Goal: Information Seeking & Learning: Learn about a topic

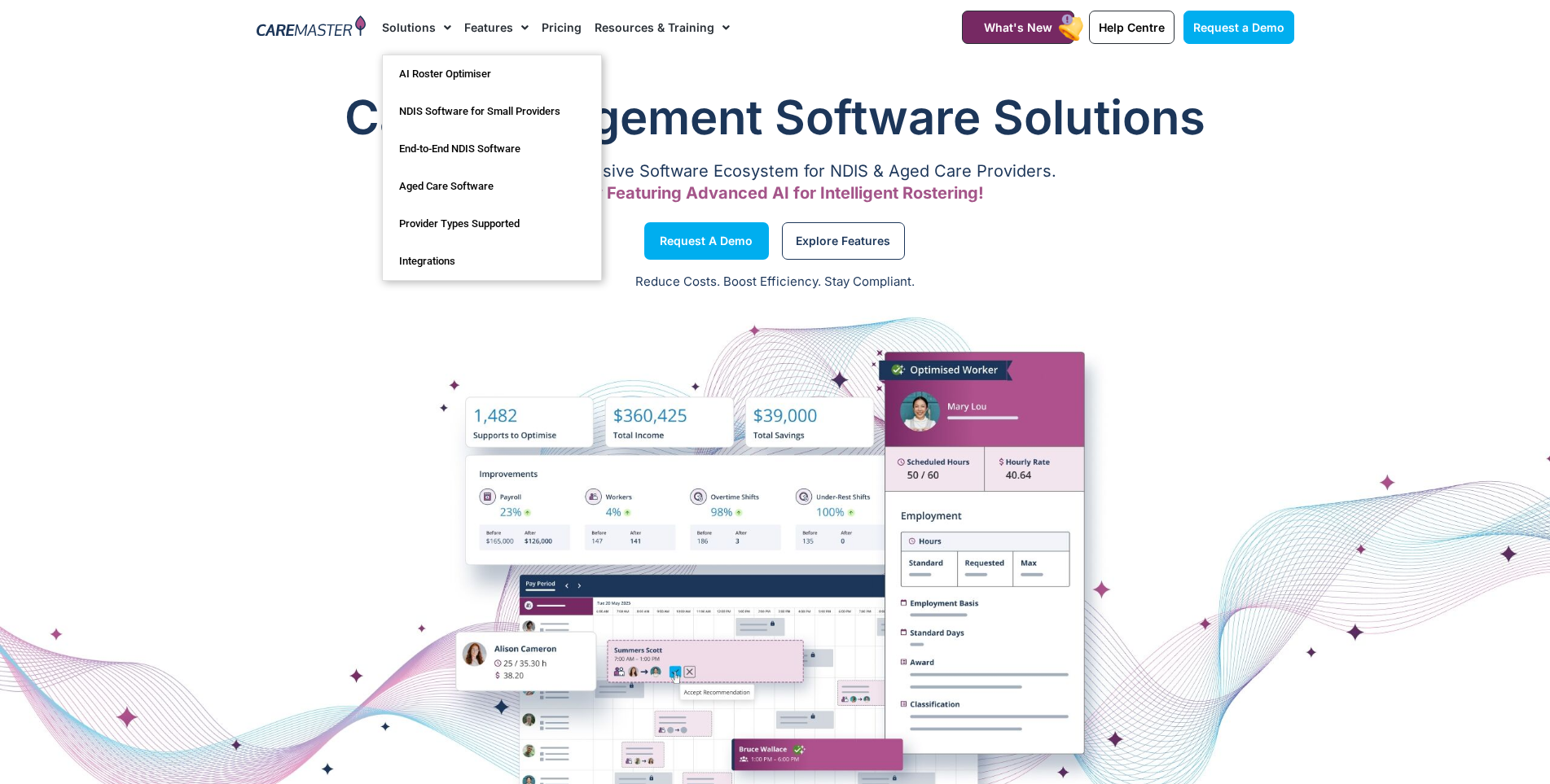
click at [342, 23] on img at bounding box center [311, 28] width 110 height 24
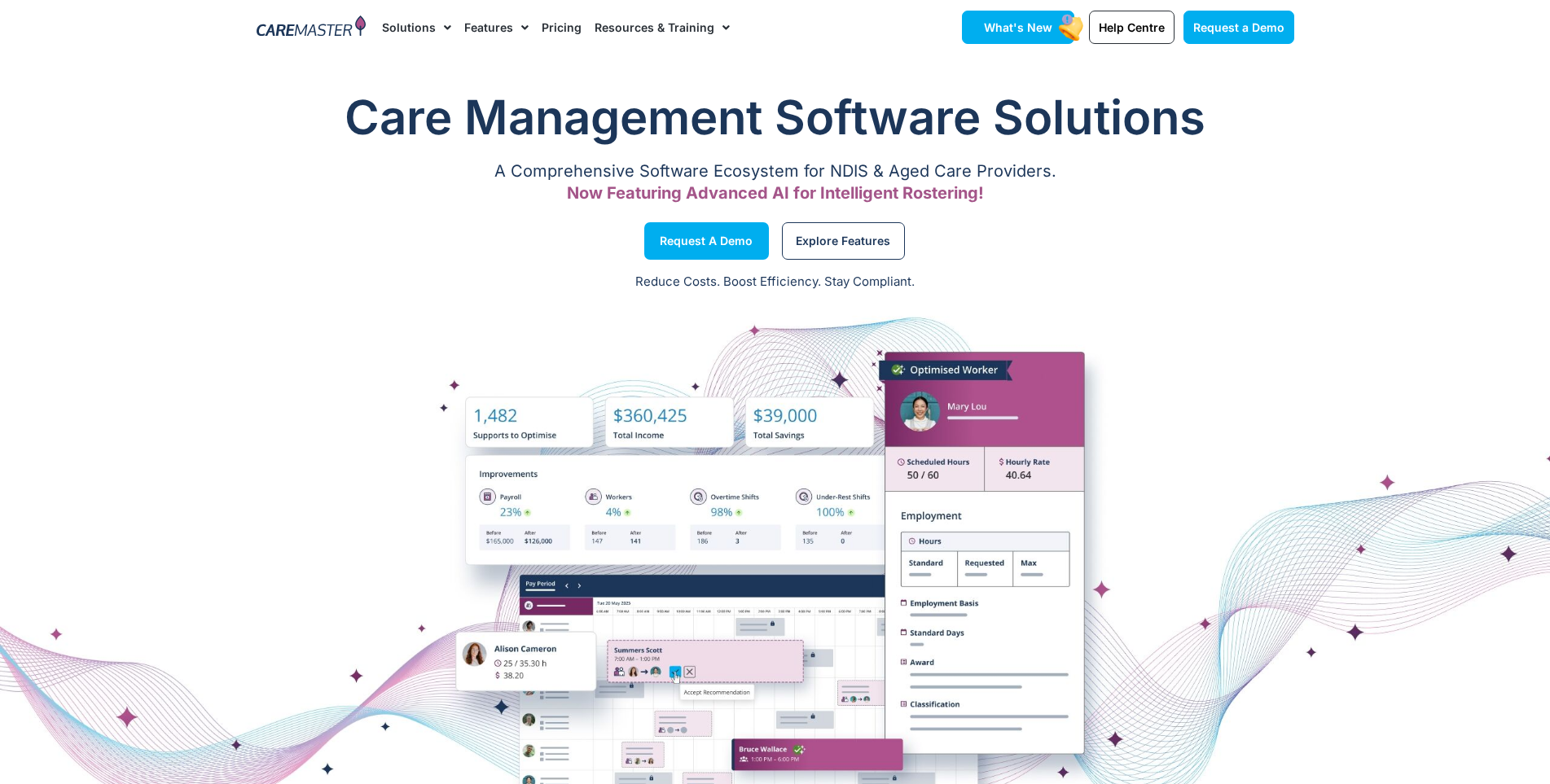
click at [1010, 41] on link "What's New" at bounding box center [1018, 27] width 112 height 34
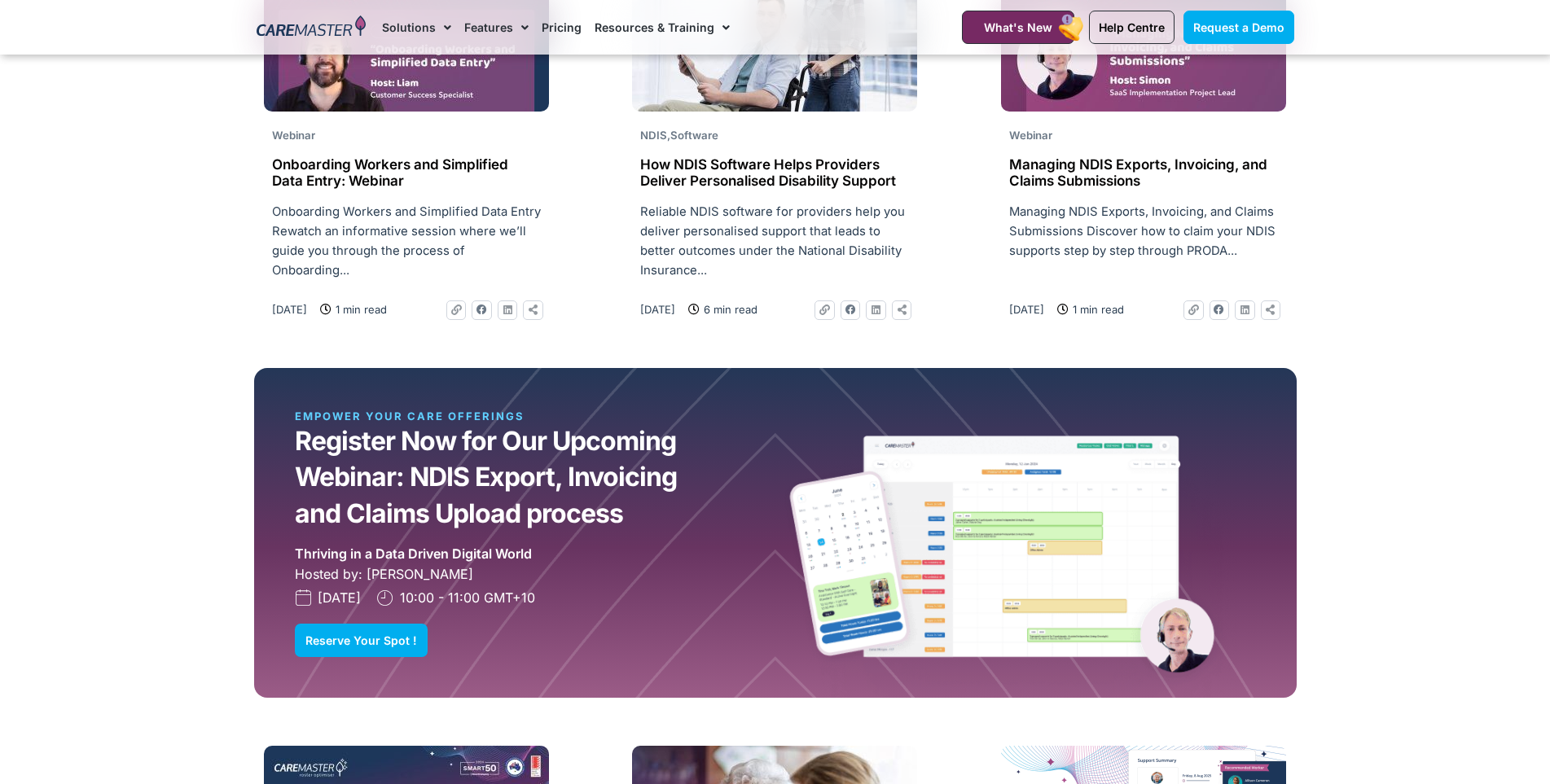
scroll to position [1710, 0]
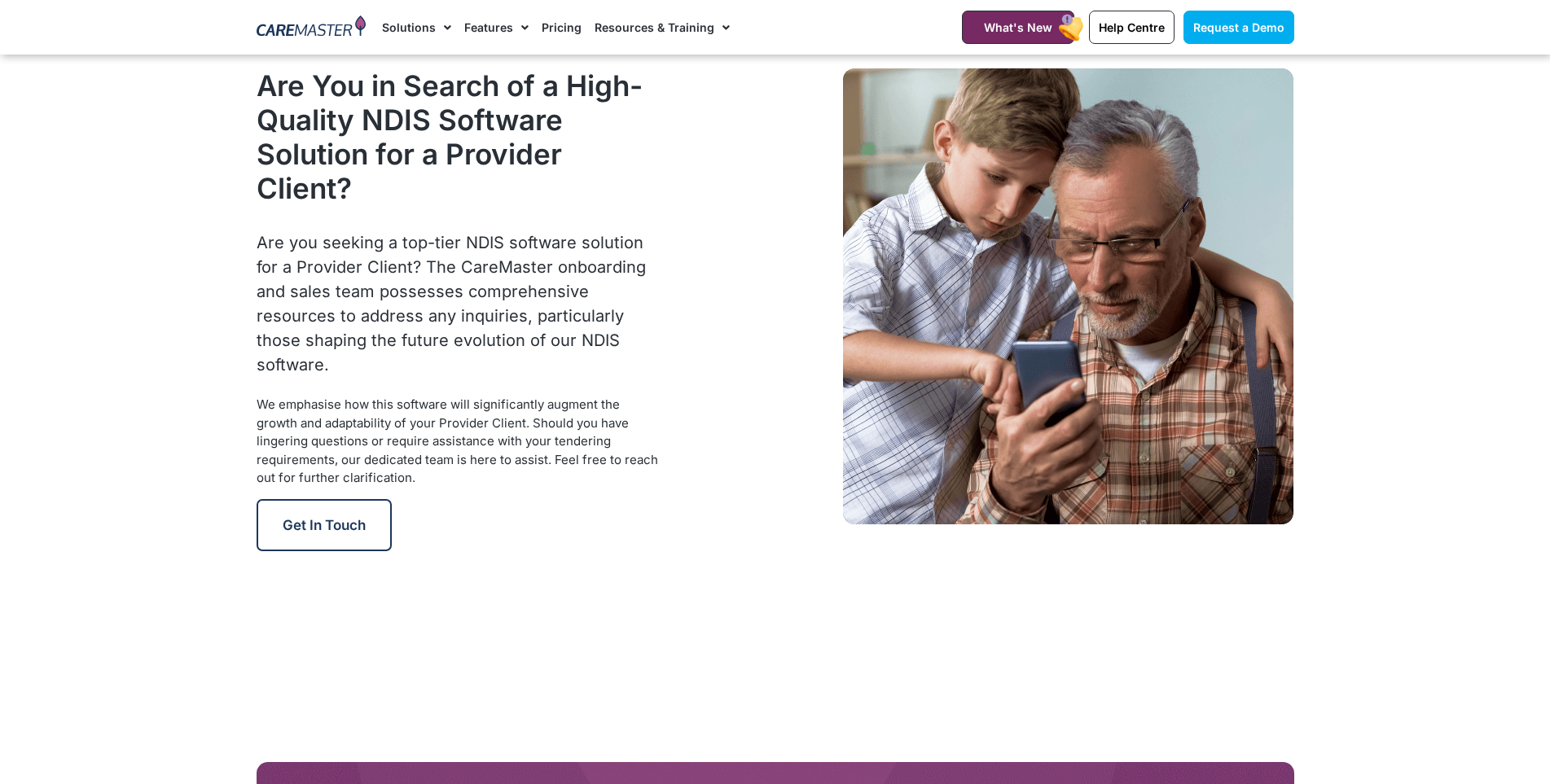
scroll to position [1900, 0]
